Goal: Task Accomplishment & Management: Understand process/instructions

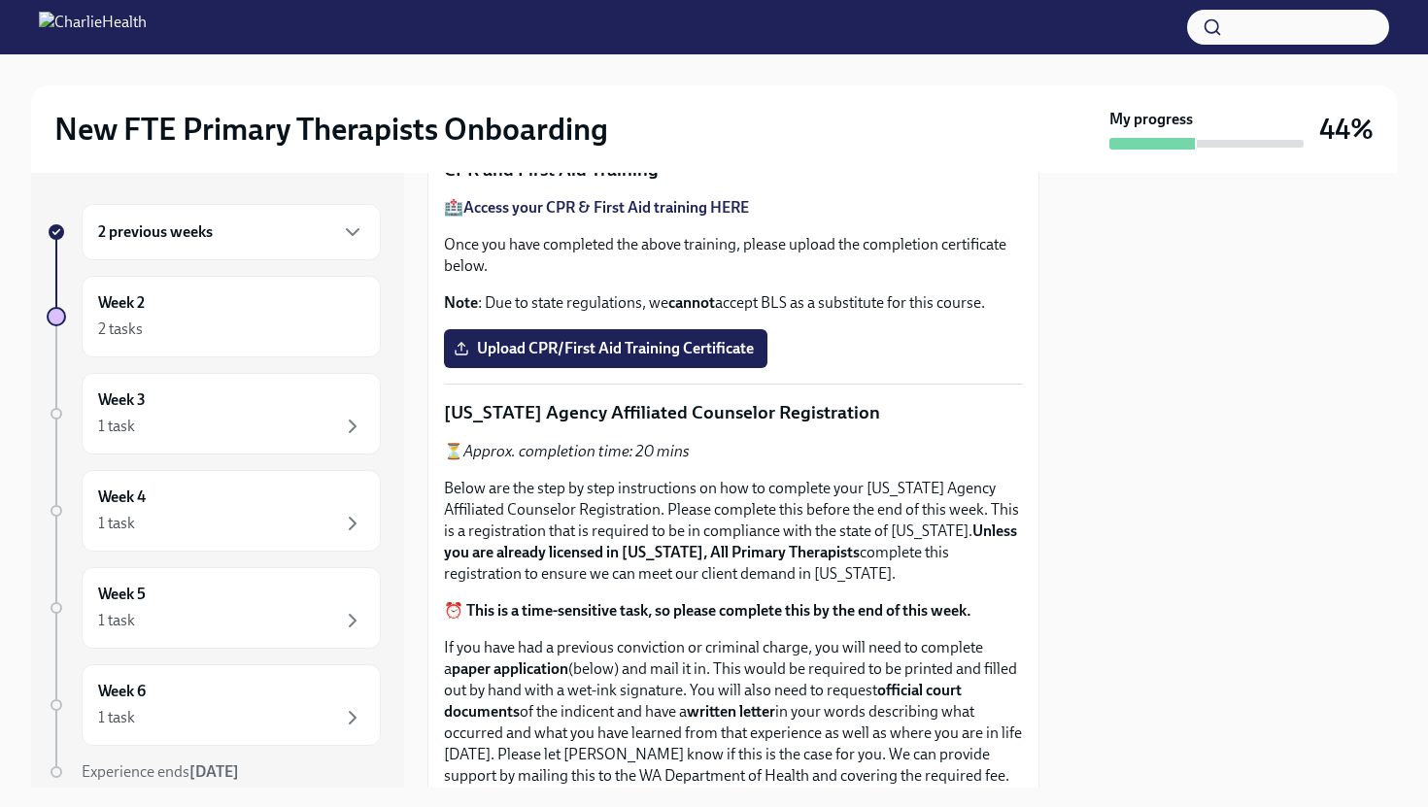
scroll to position [825, 0]
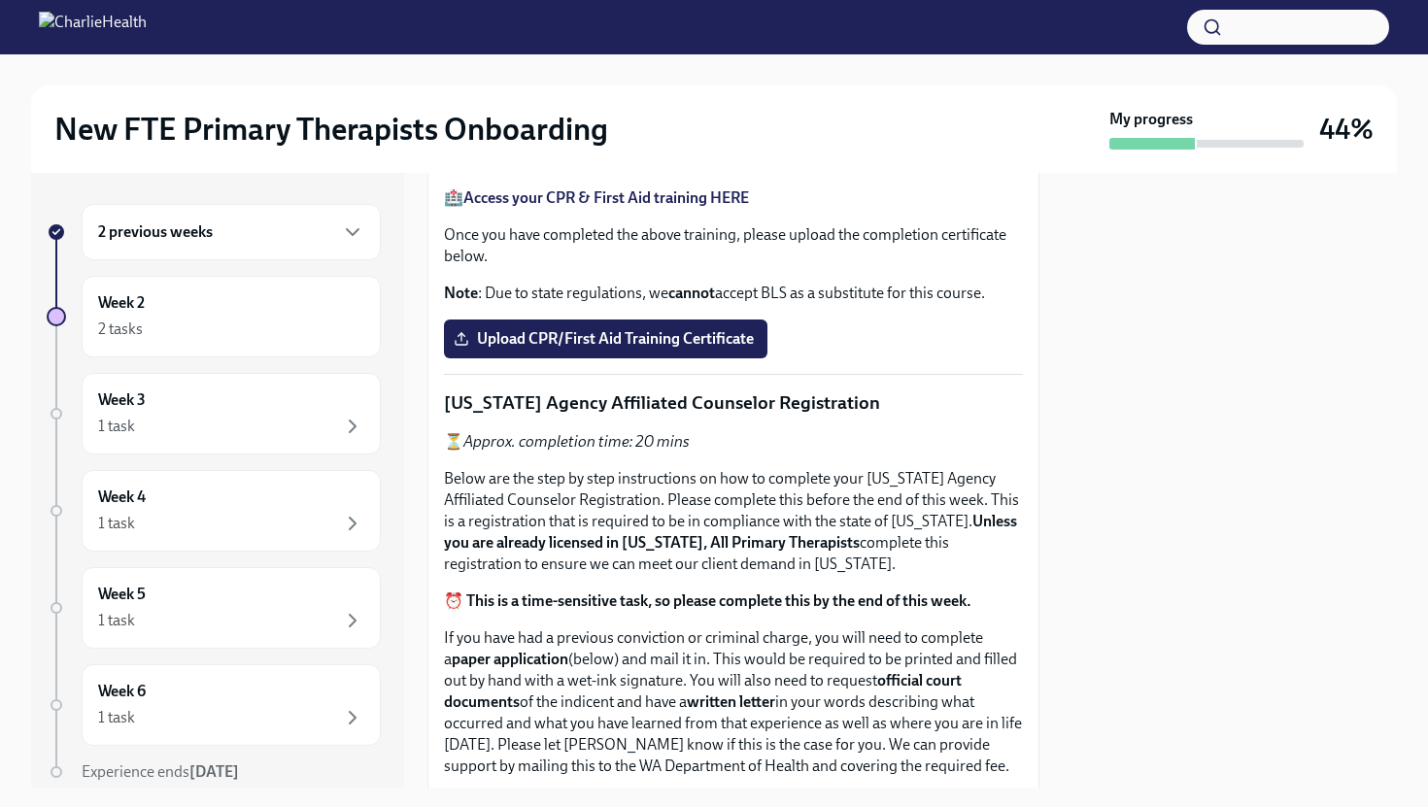
click at [572, 106] on span "Upload the [US_STATE] Telehealth Certificate" at bounding box center [620, 95] width 324 height 19
click at [0, 0] on input "Upload the [US_STATE] Telehealth Certificate" at bounding box center [0, 0] width 0 height 0
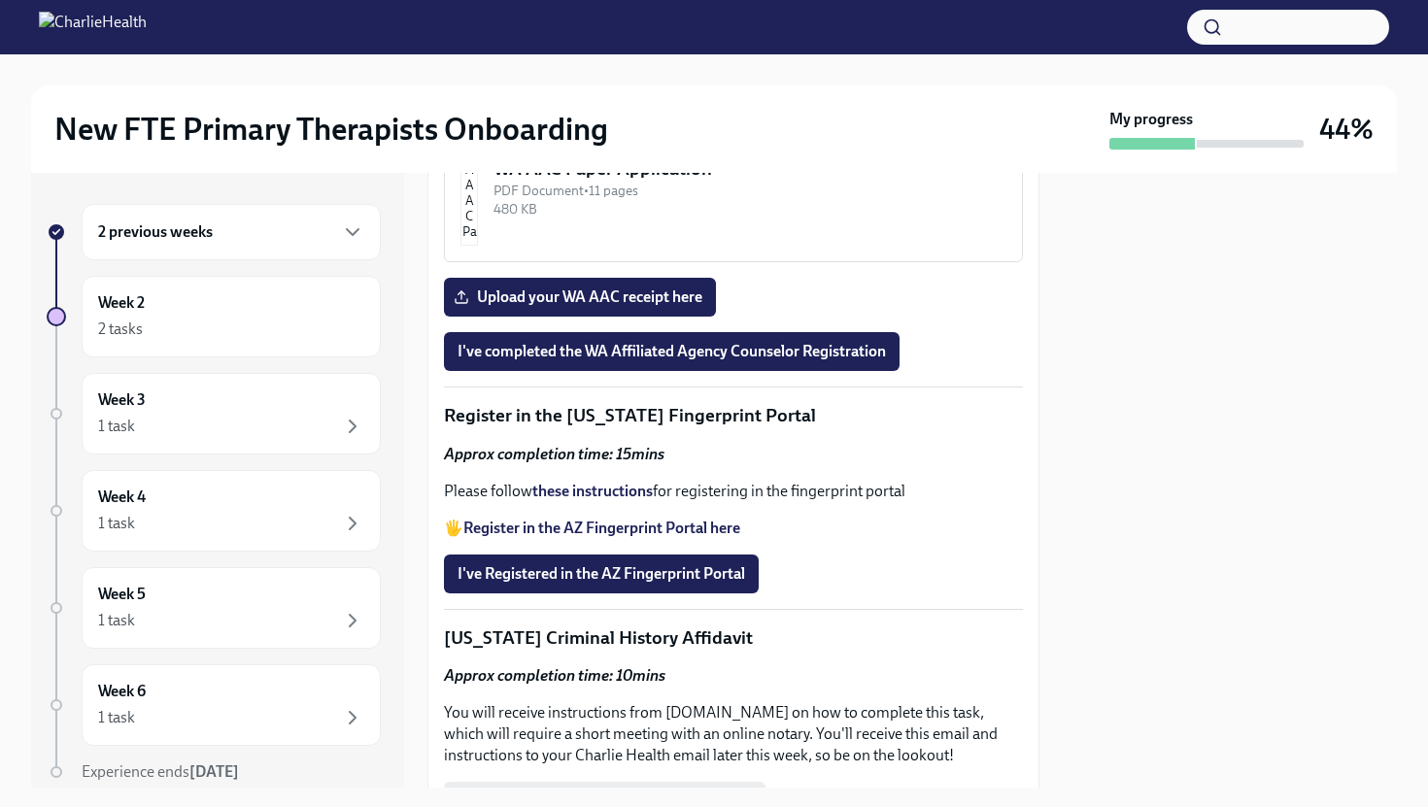
scroll to position [2304, 0]
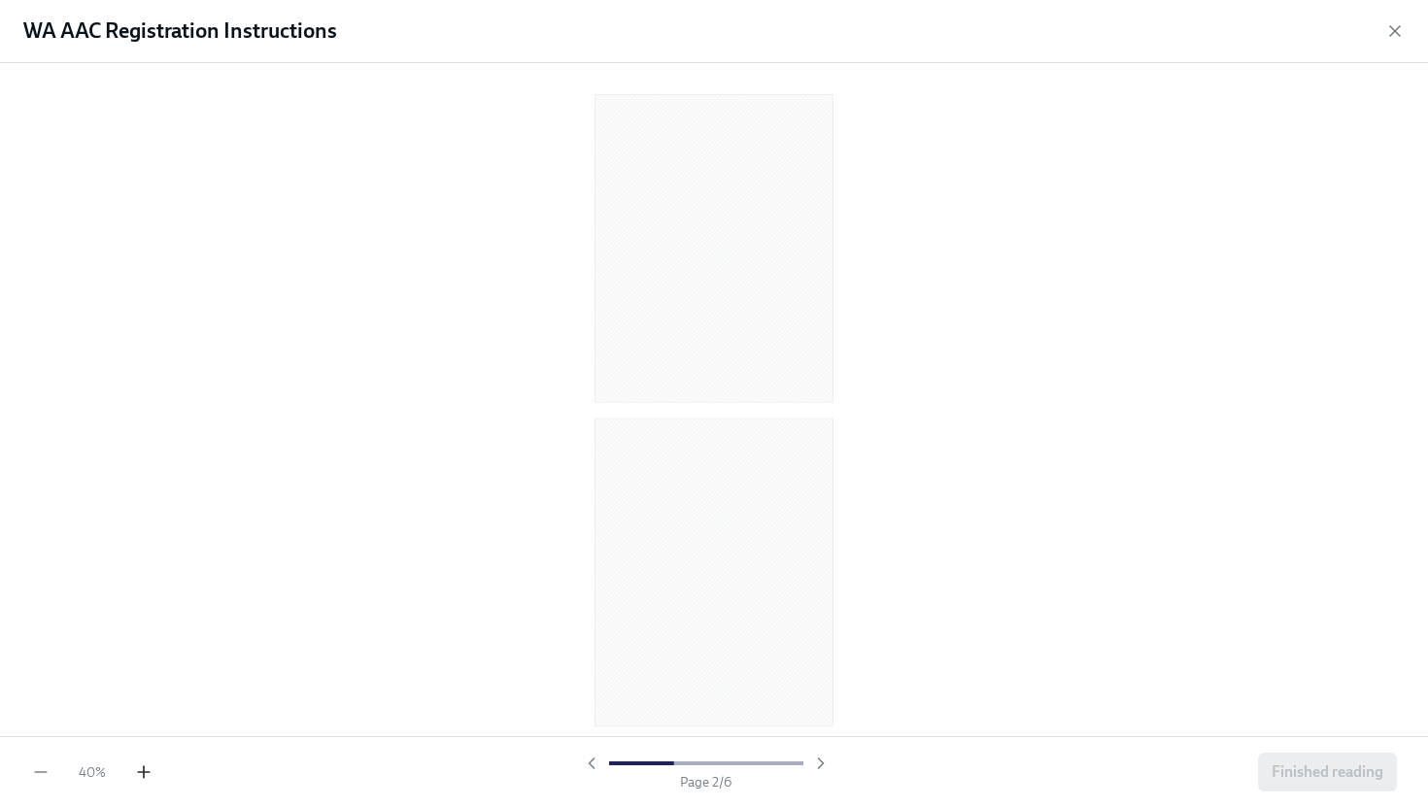
click at [138, 779] on icon "button" at bounding box center [143, 772] width 19 height 19
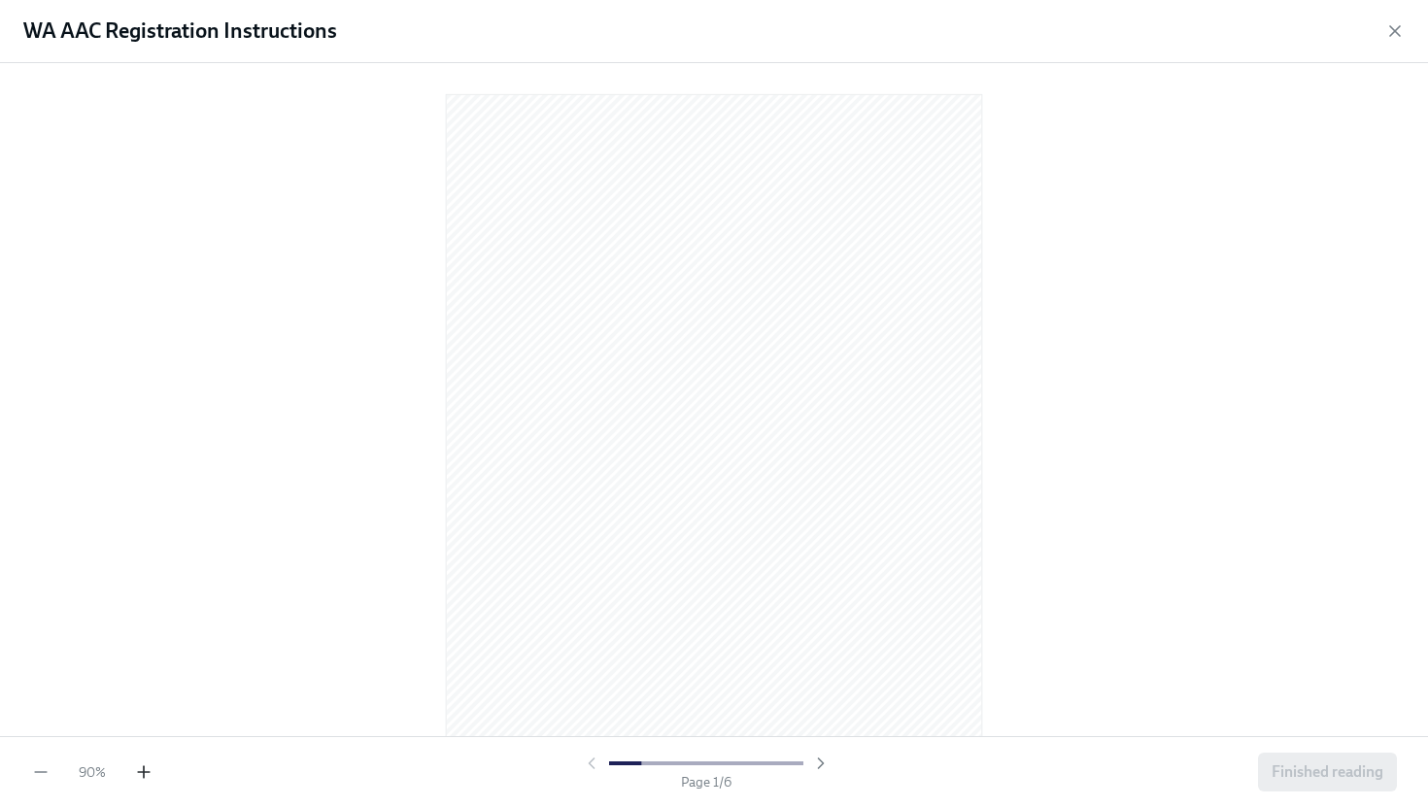
click at [138, 779] on icon "button" at bounding box center [143, 772] width 19 height 19
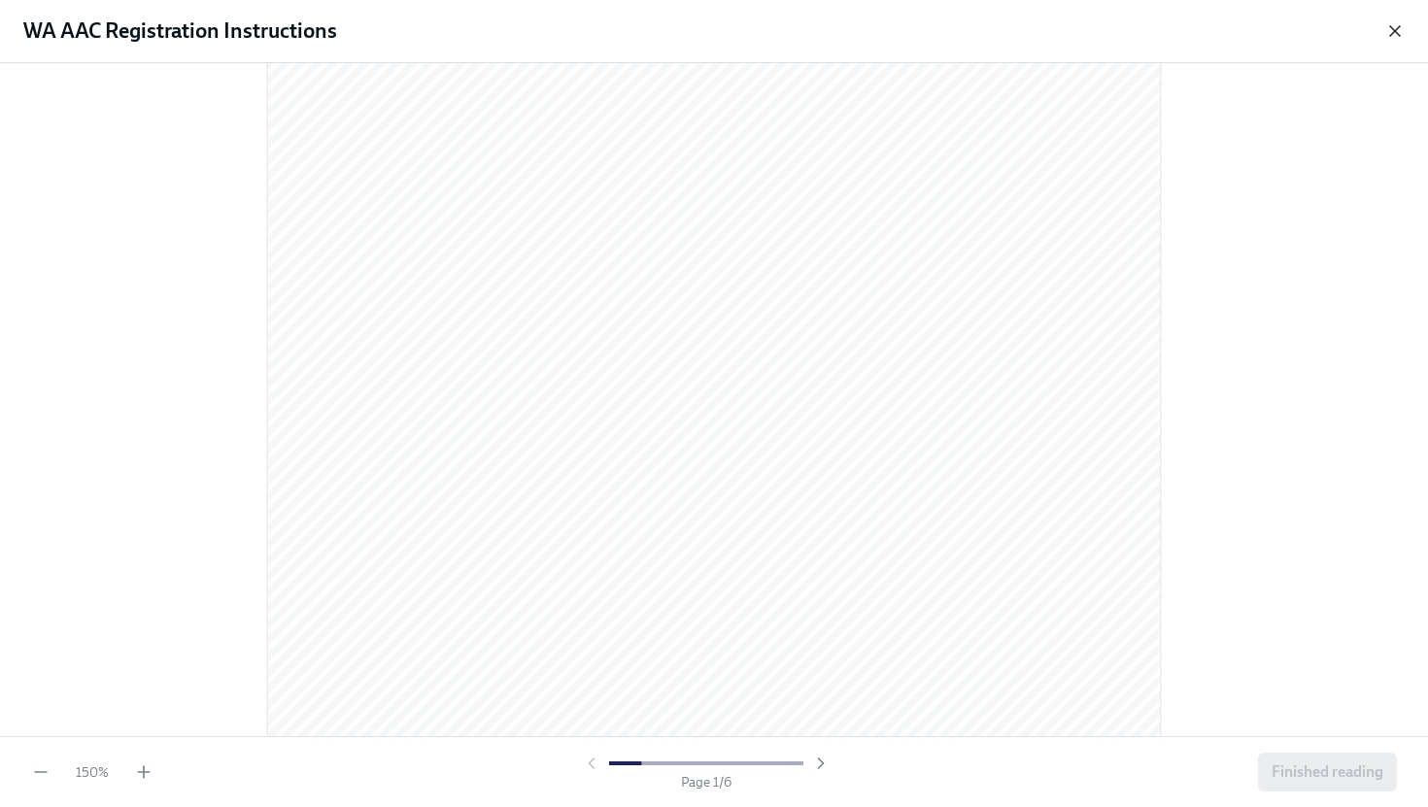
click at [1389, 34] on icon "button" at bounding box center [1394, 30] width 19 height 19
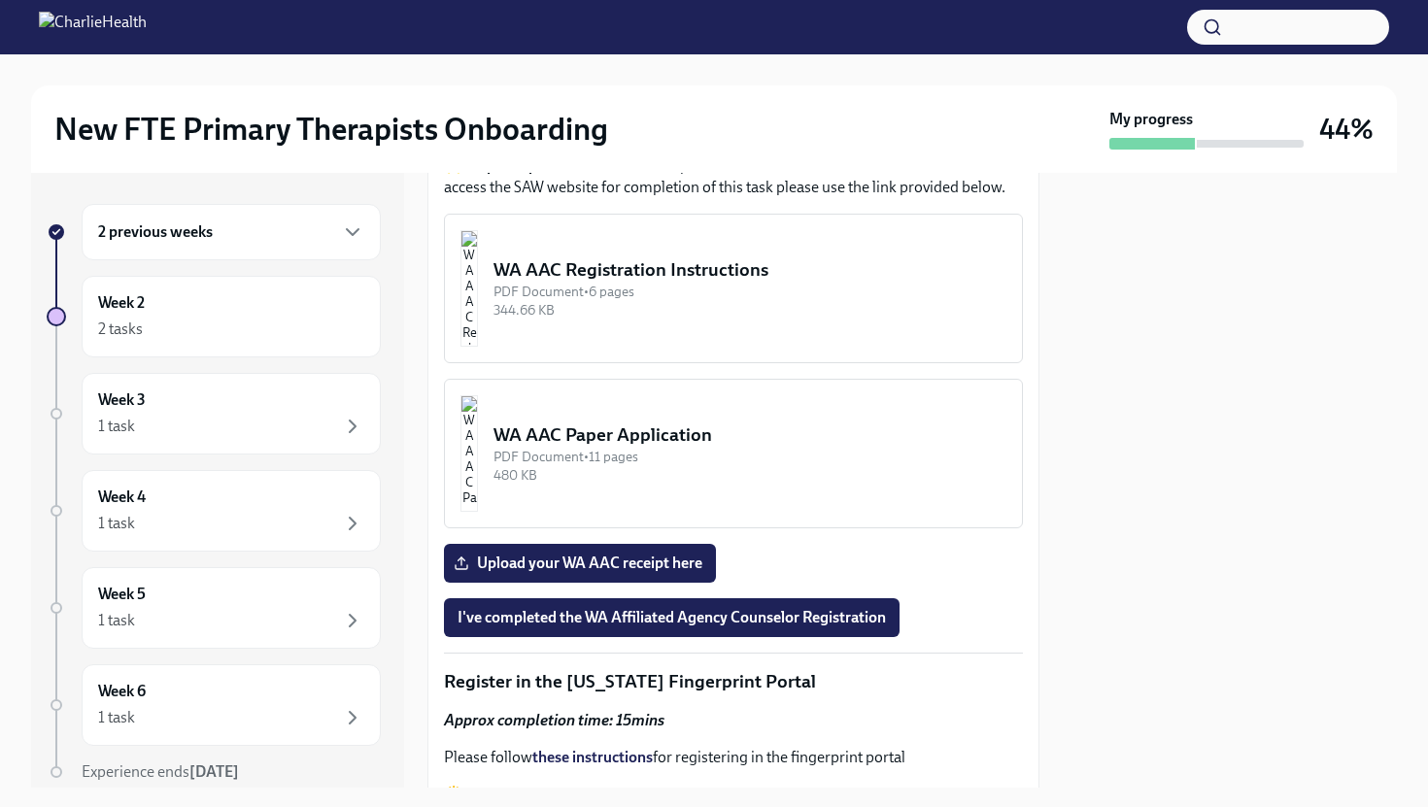
scroll to position [2004, 0]
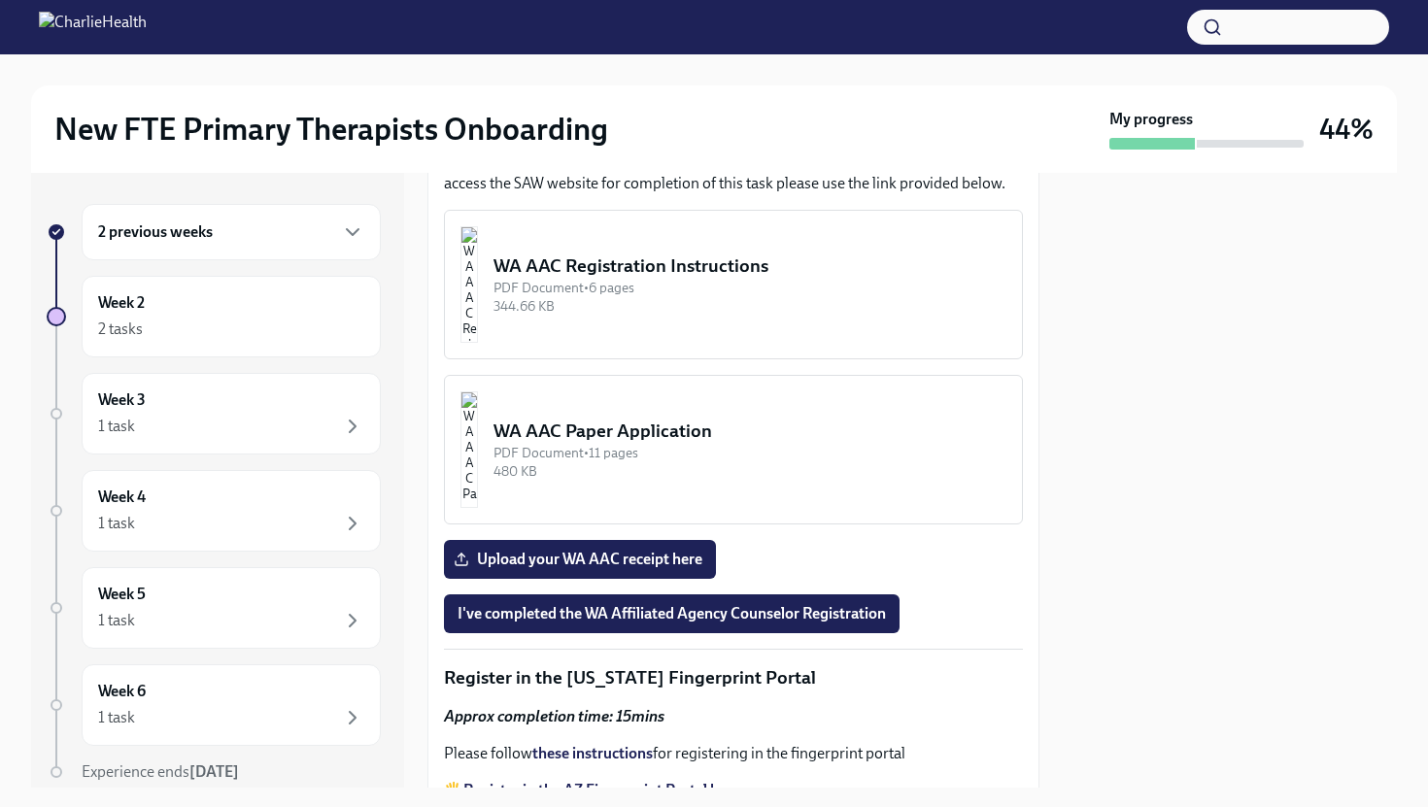
click at [619, 194] on p "⭐ Helpful Tip The SAW website link provided in the instructions is not clickabl…" at bounding box center [733, 173] width 579 height 43
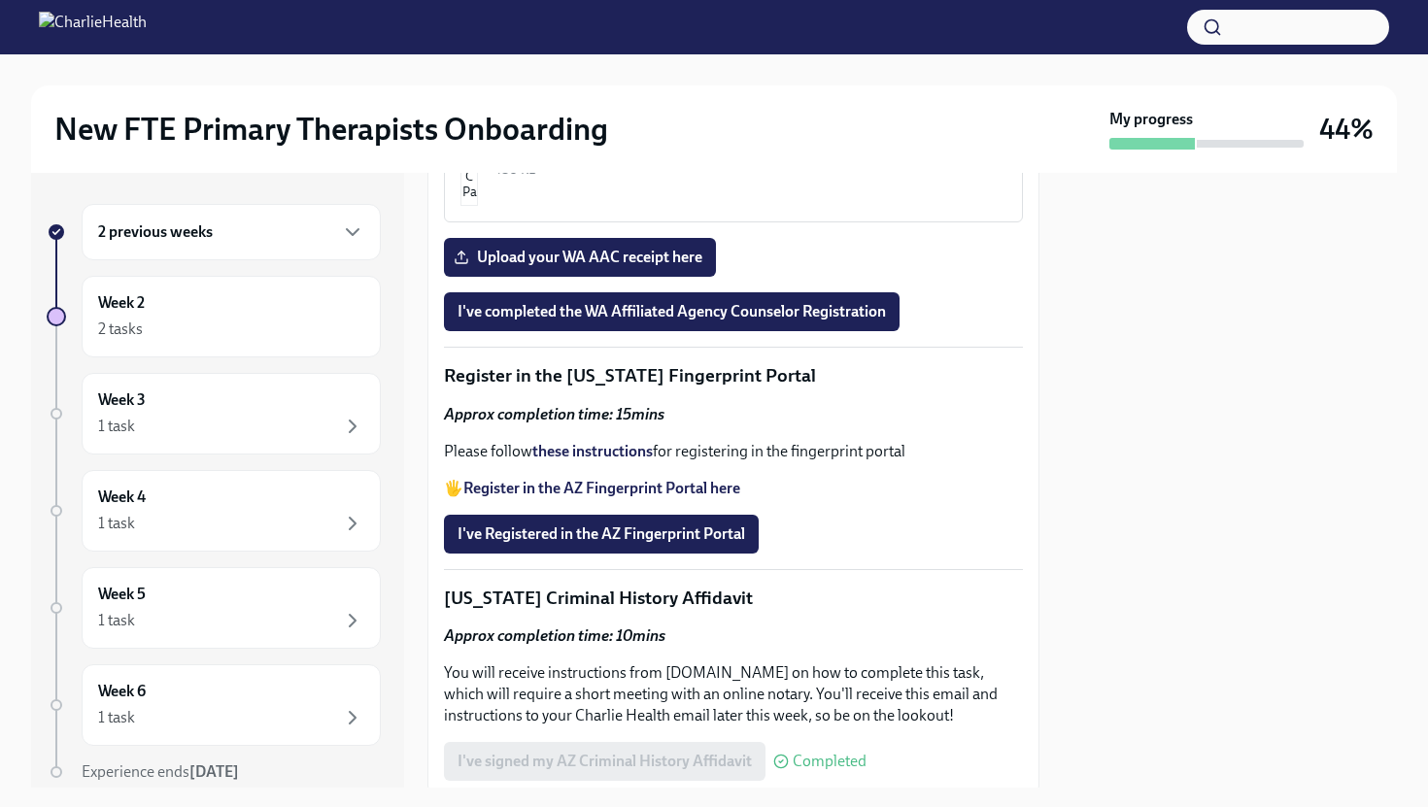
scroll to position [2300, 0]
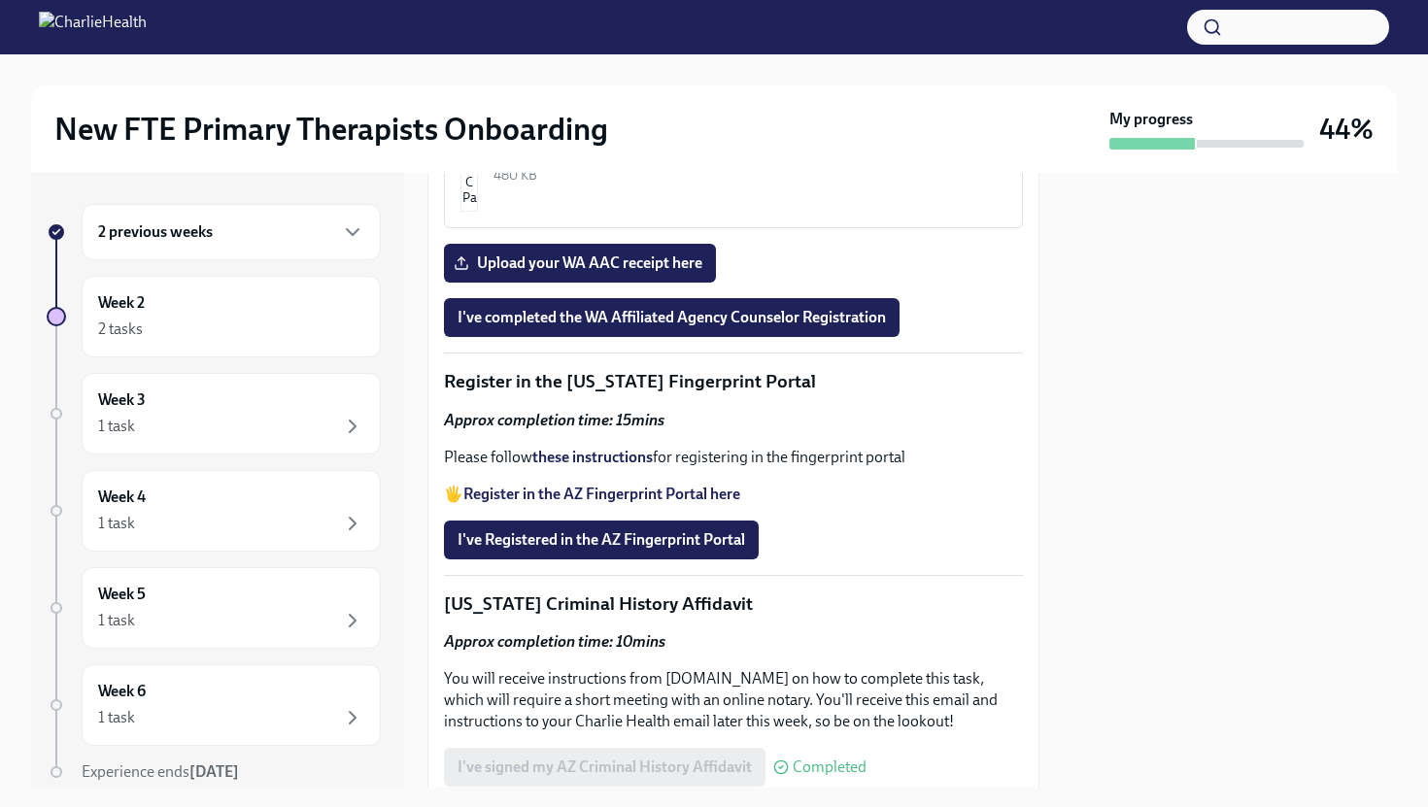
click at [603, 166] on div "PDF Document • 11 pages" at bounding box center [750, 157] width 513 height 18
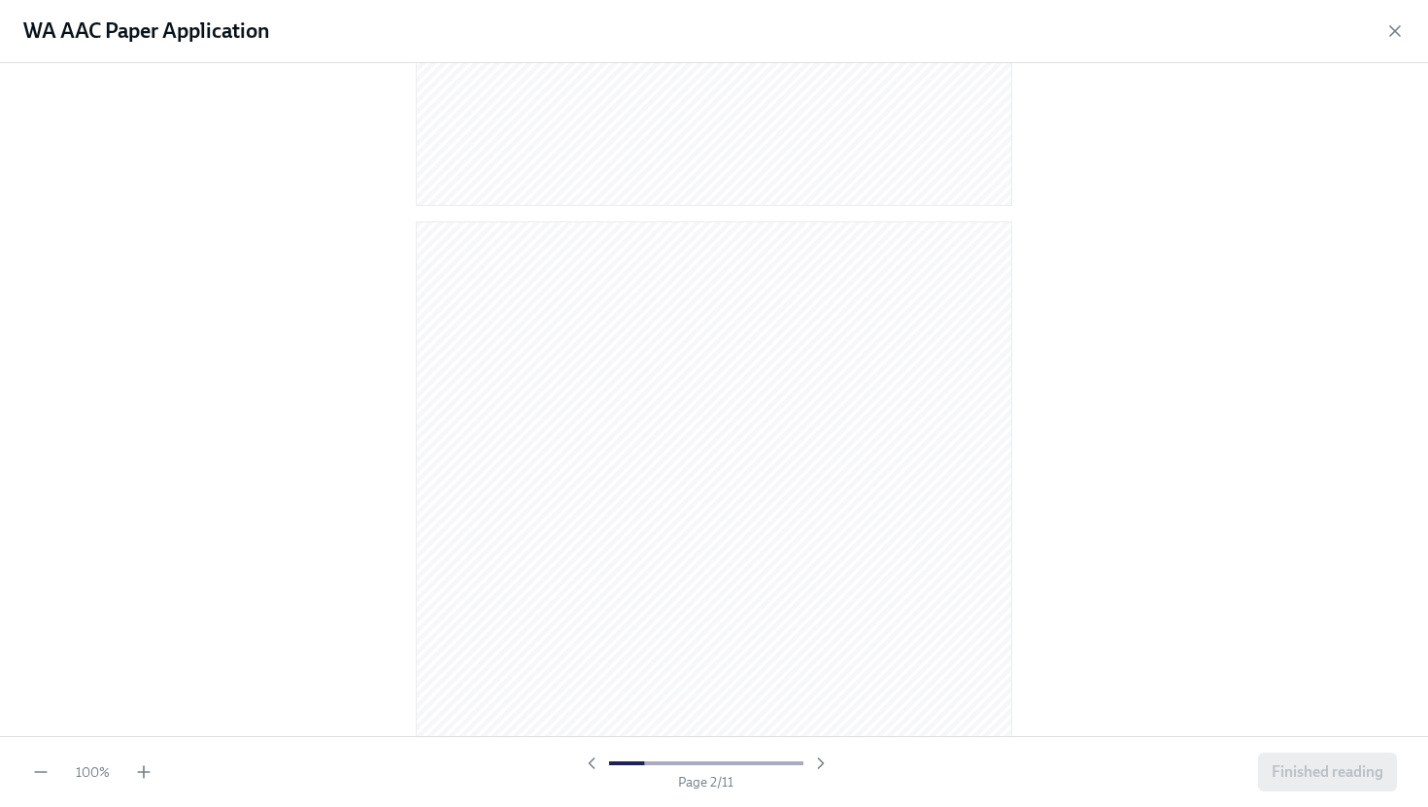
scroll to position [666, 0]
click at [1390, 34] on icon "button" at bounding box center [1394, 30] width 19 height 19
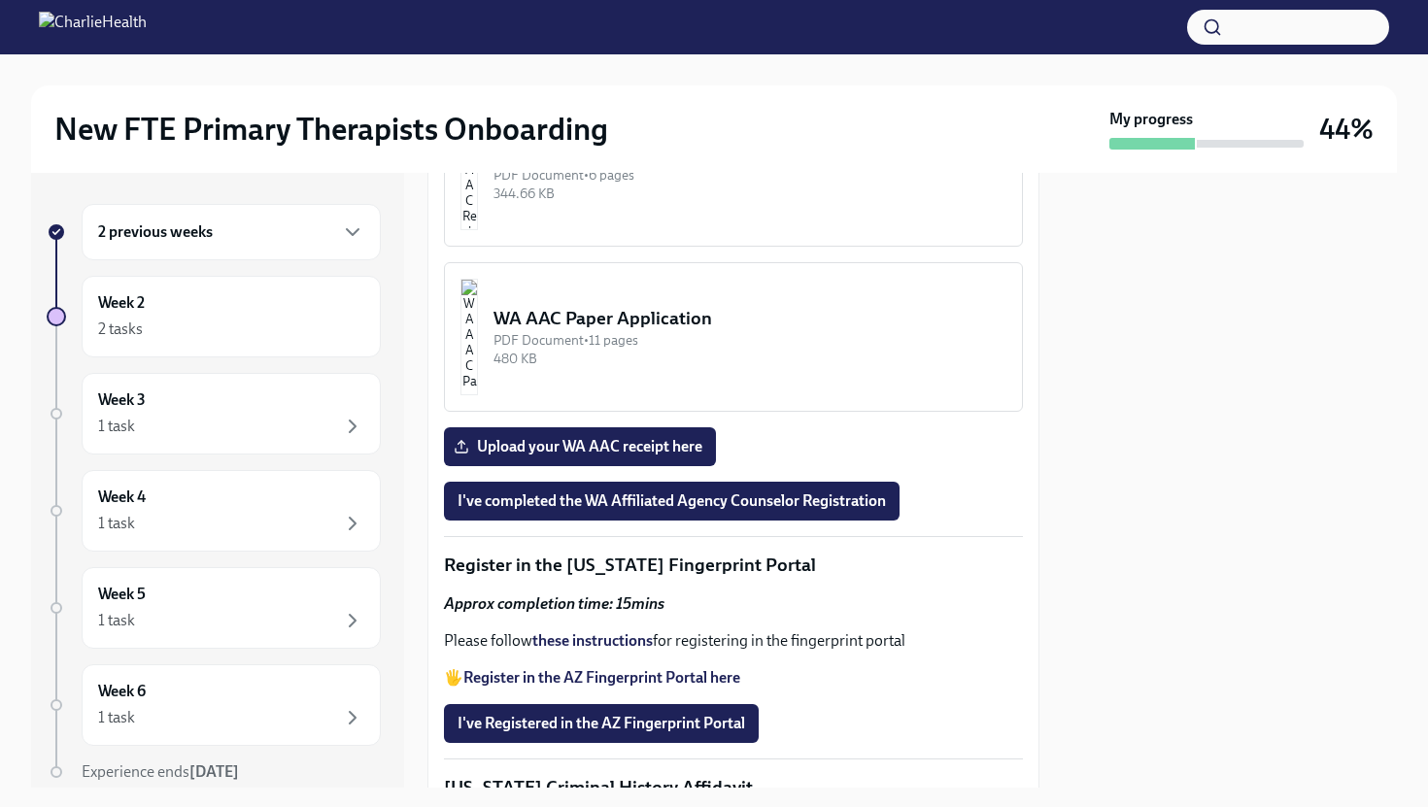
scroll to position [2119, 0]
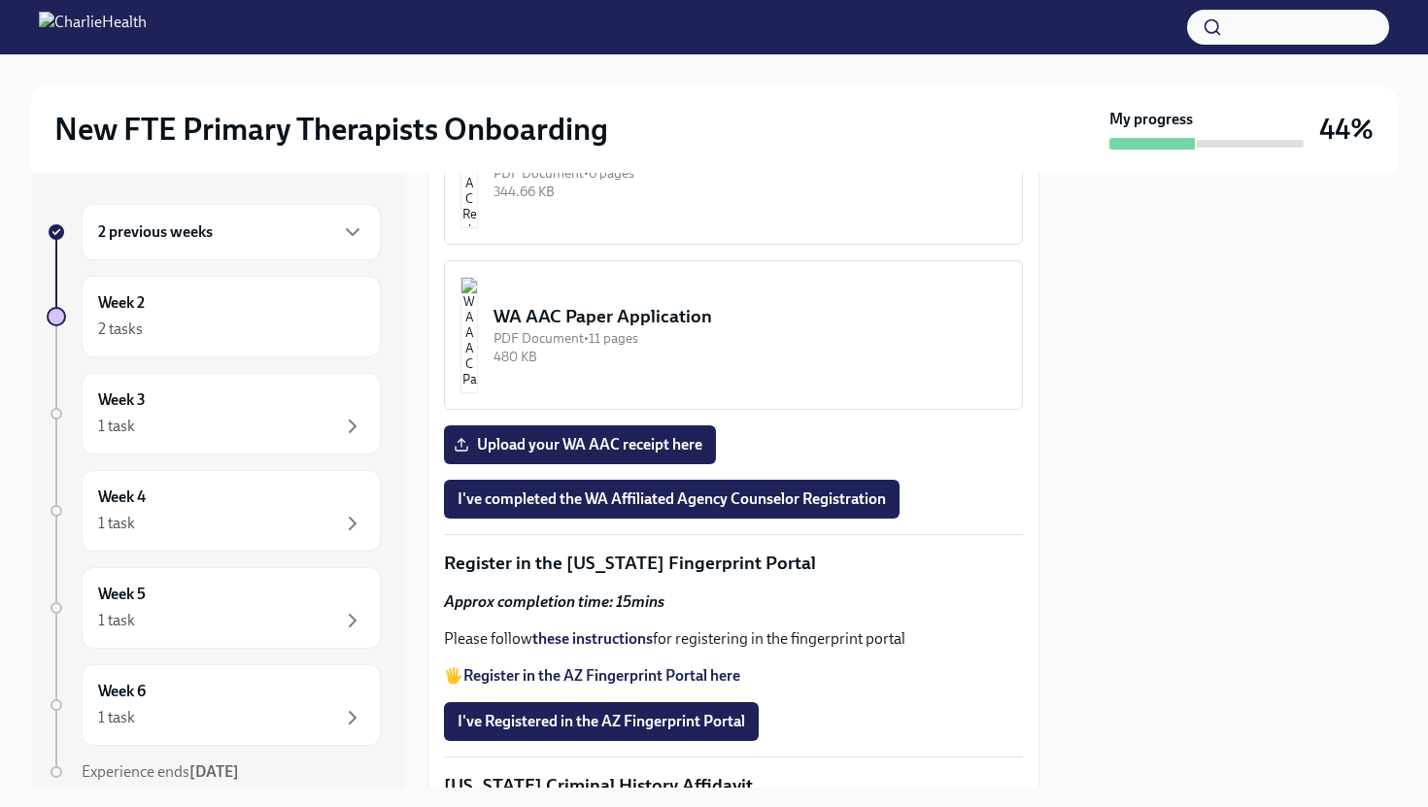
click at [583, 164] on div "WA AAC Registration Instructions" at bounding box center [750, 151] width 513 height 25
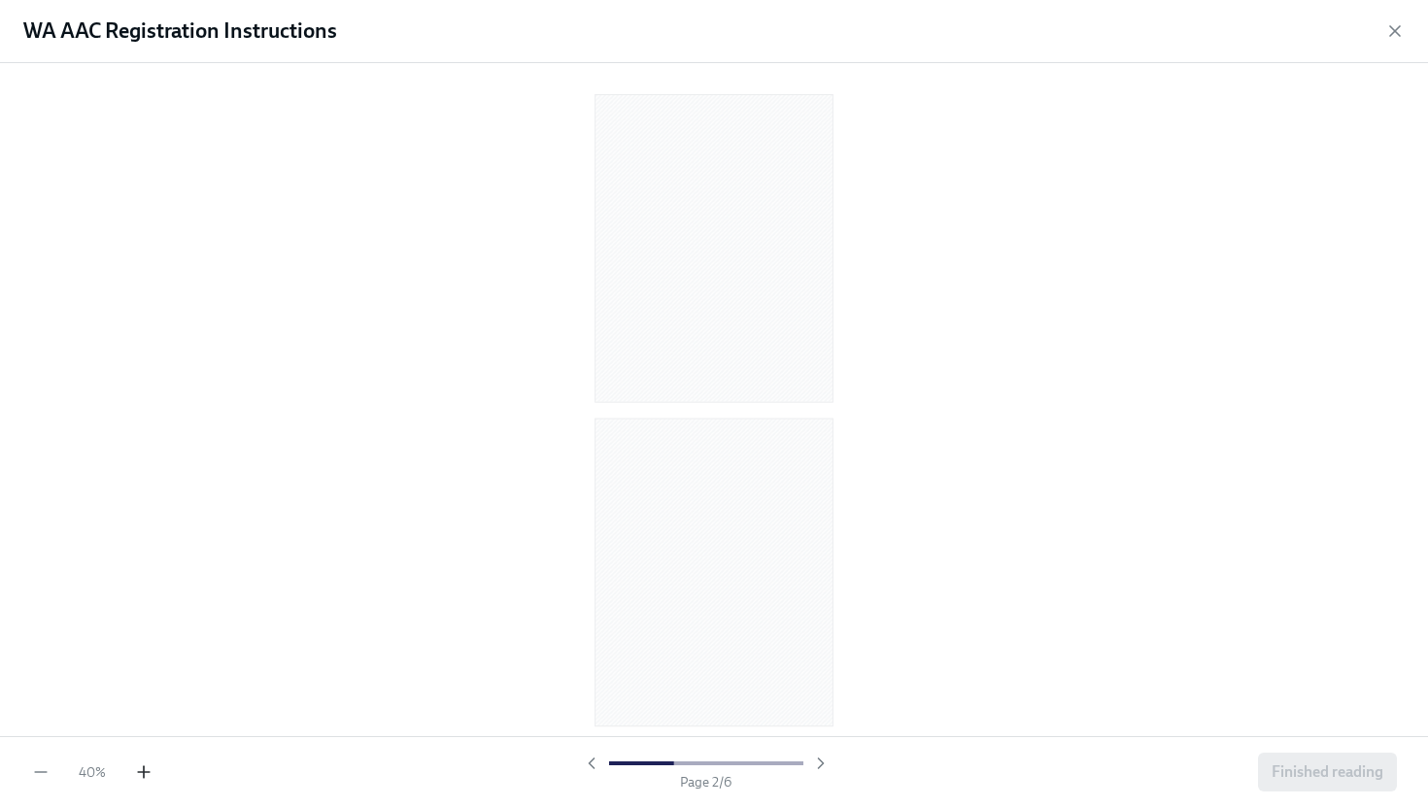
click at [142, 775] on icon "button" at bounding box center [143, 772] width 19 height 19
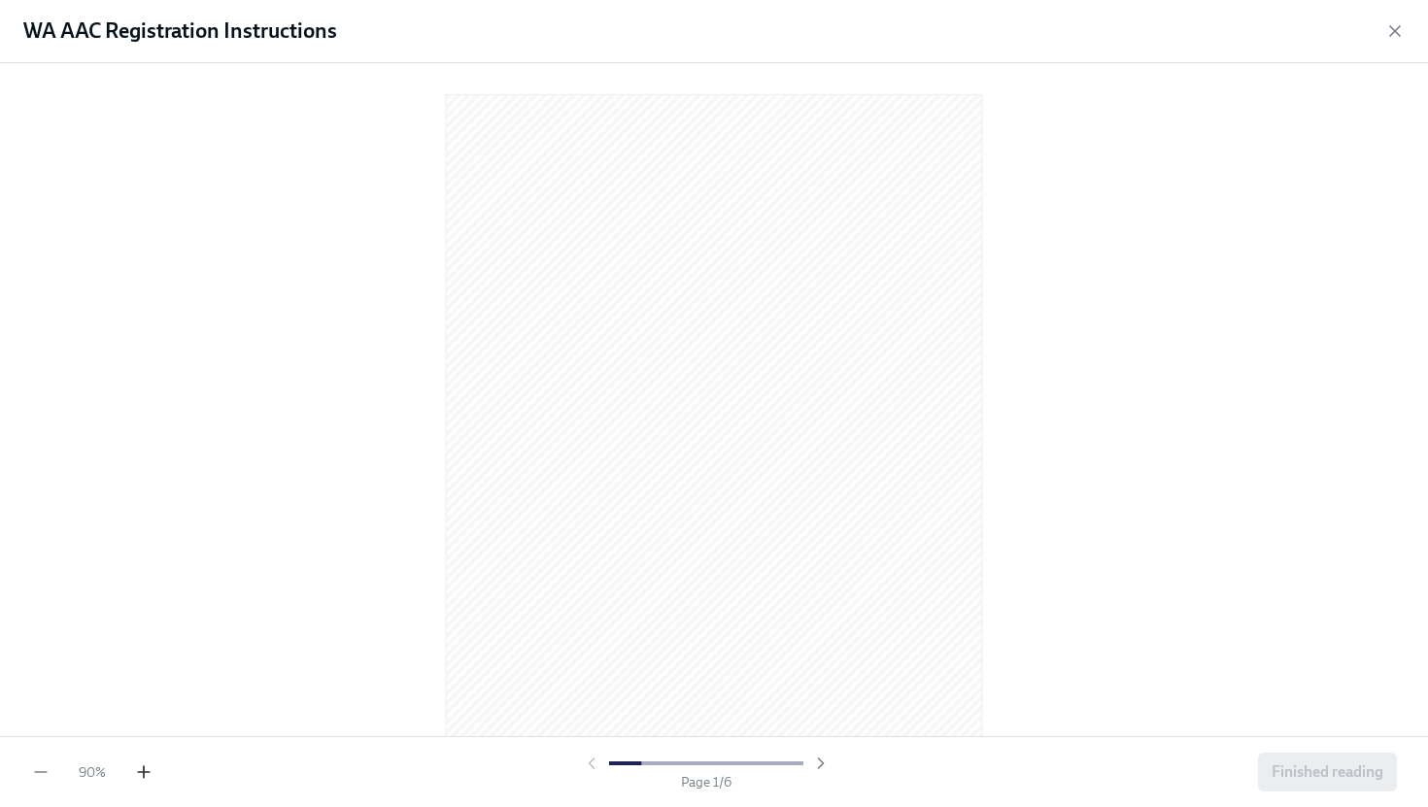
click at [142, 775] on icon "button" at bounding box center [143, 772] width 19 height 19
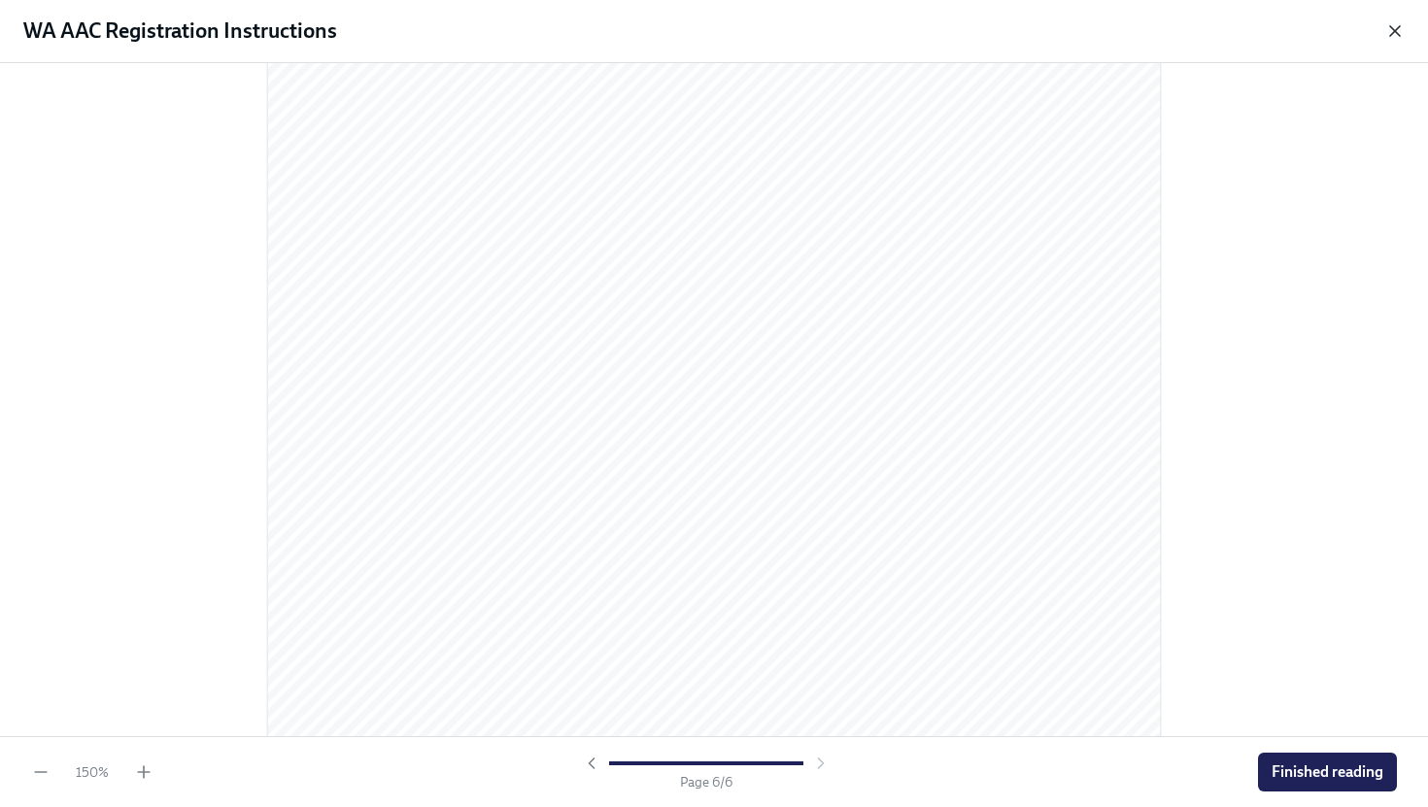
click at [1396, 39] on icon "button" at bounding box center [1394, 30] width 19 height 19
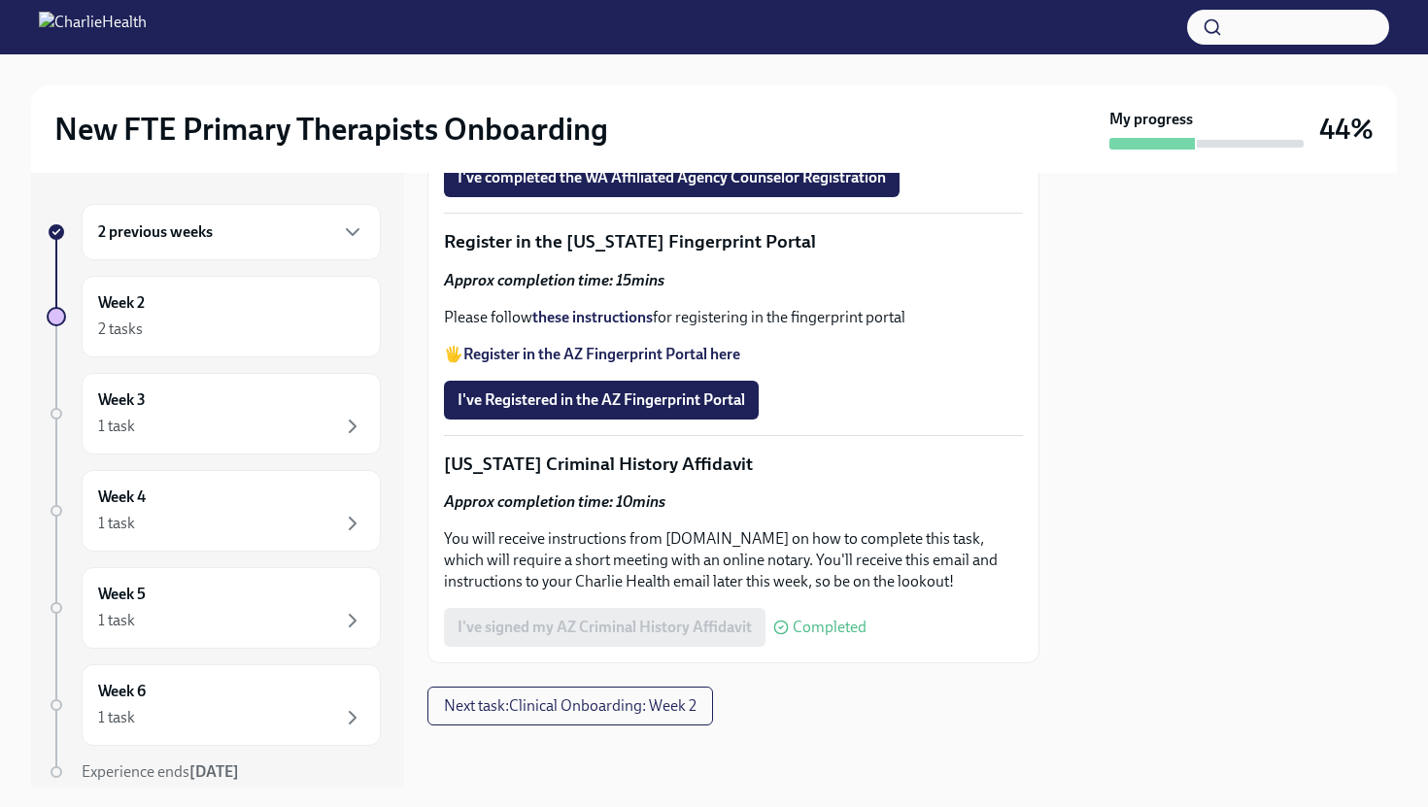
scroll to position [2795, 0]
click at [629, 326] on strong "these instructions" at bounding box center [592, 317] width 120 height 18
click at [639, 410] on span "I've Registered in the AZ Fingerprint Portal" at bounding box center [602, 400] width 288 height 19
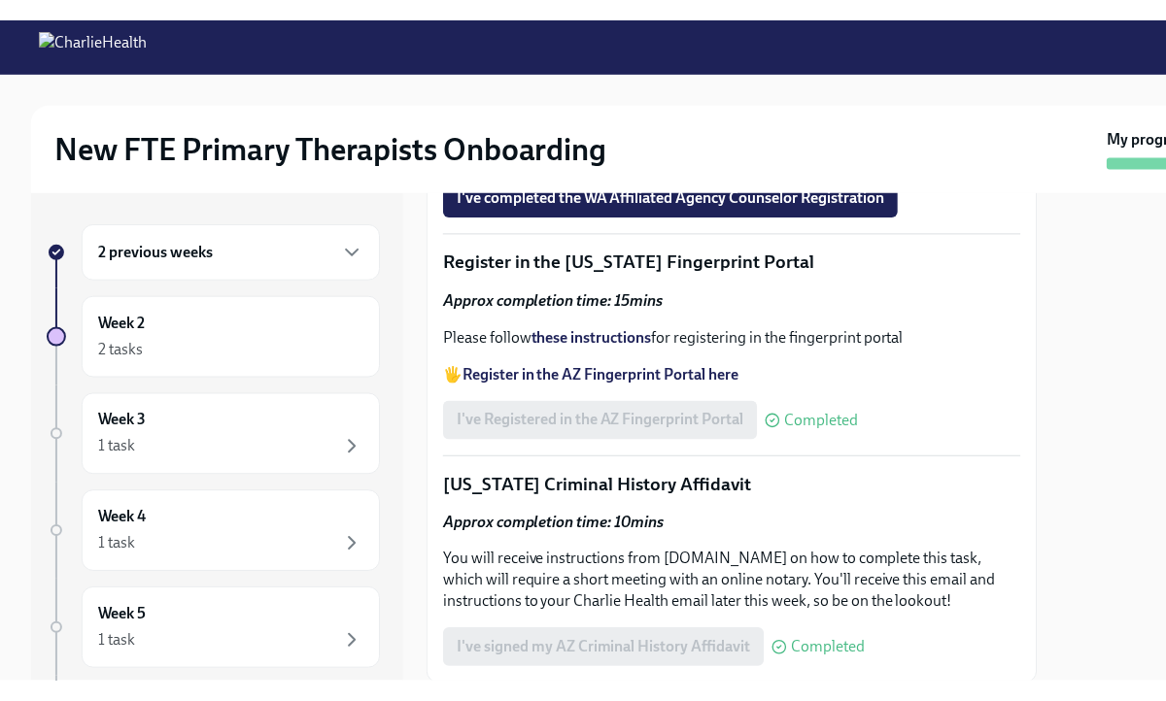
scroll to position [0, 0]
